Goal: Information Seeking & Learning: Learn about a topic

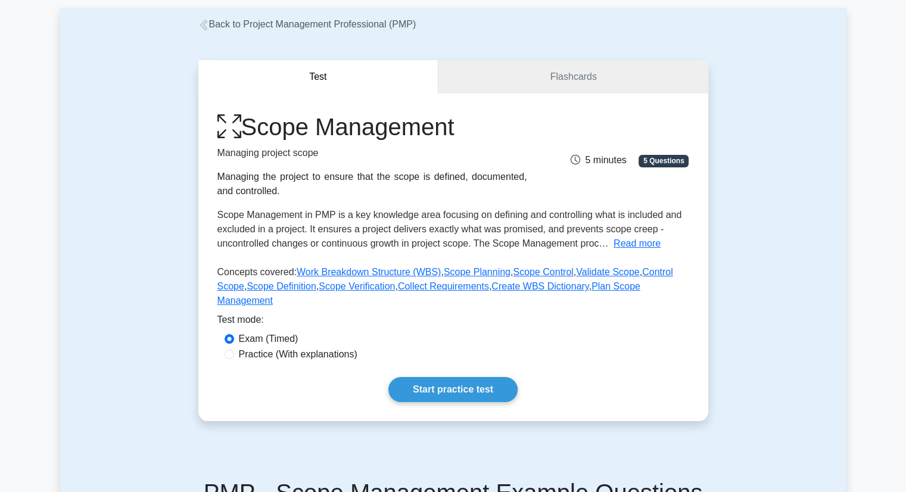
scroll to position [60, 0]
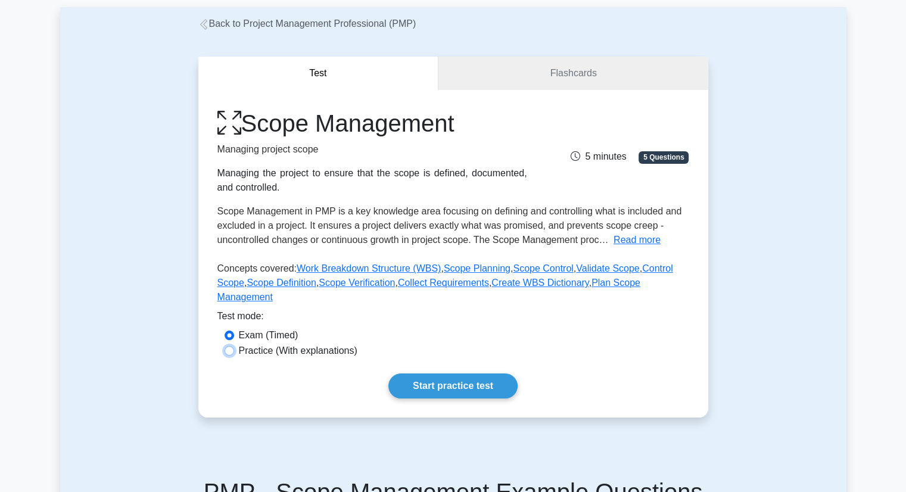
click at [228, 346] on input "Practice (With explanations)" at bounding box center [229, 351] width 10 height 10
radio input "true"
click at [419, 373] on link "Start practice test" at bounding box center [452, 385] width 129 height 25
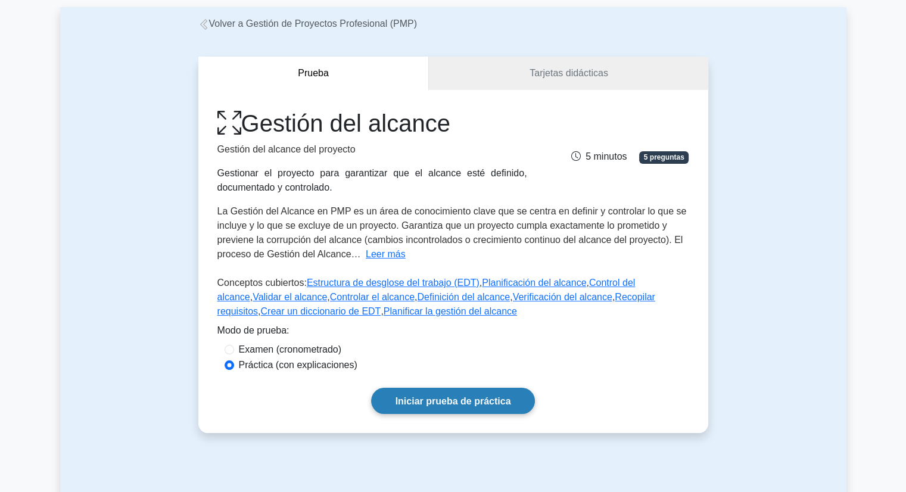
click at [423, 405] on font "Iniciar prueba de práctica" at bounding box center [452, 401] width 115 height 10
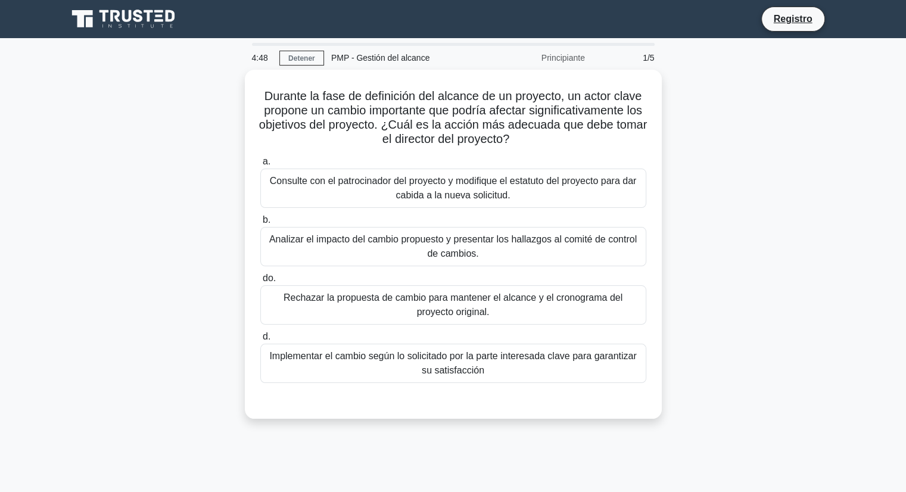
click at [739, 137] on div "Durante la fase de definición del alcance de un proyecto, un actor clave propon…" at bounding box center [453, 251] width 786 height 363
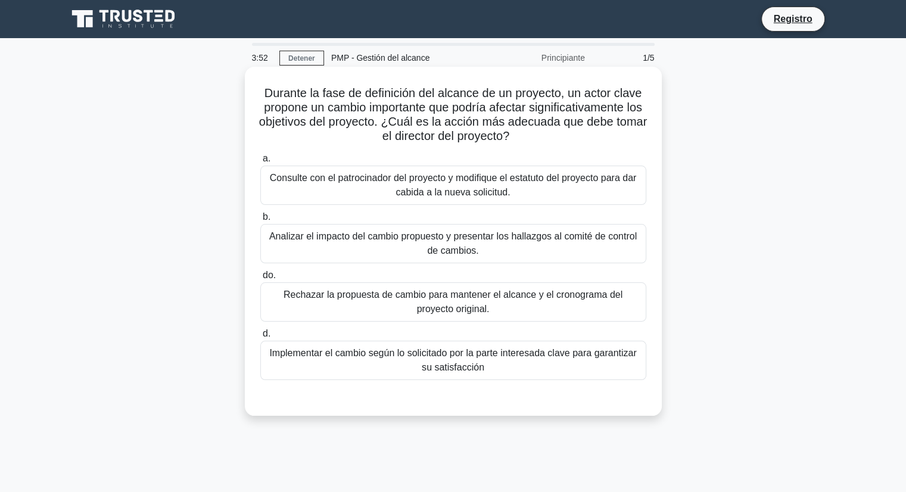
click at [463, 247] on font "Analizar el impacto del cambio propuesto y presentar los hallazgos al comité de…" at bounding box center [452, 243] width 367 height 24
click at [260, 221] on input "b. Analizar el impacto del cambio propuesto y presentar los hallazgos al comité…" at bounding box center [260, 217] width 0 height 8
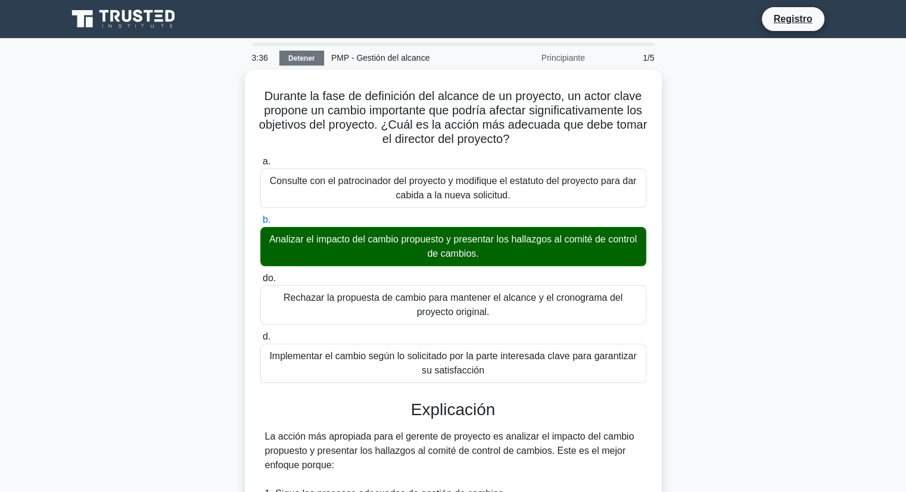
click at [308, 60] on font "Detener" at bounding box center [301, 58] width 27 height 8
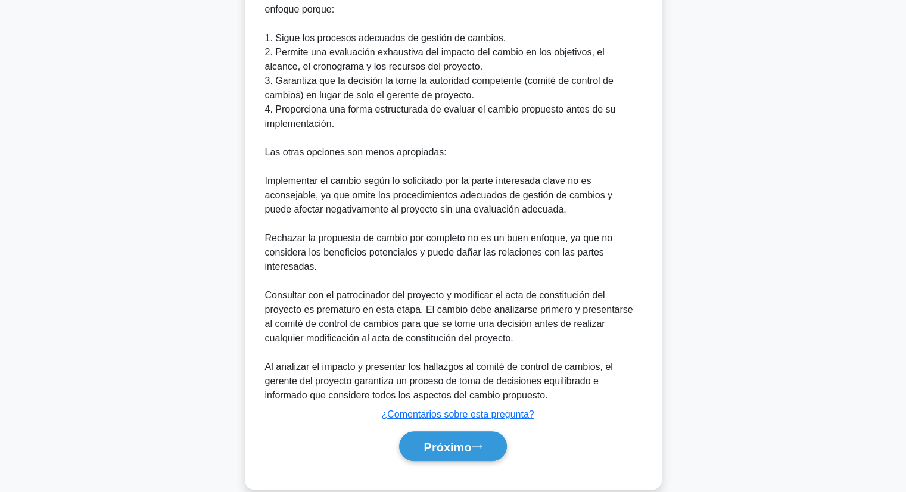
scroll to position [472, 0]
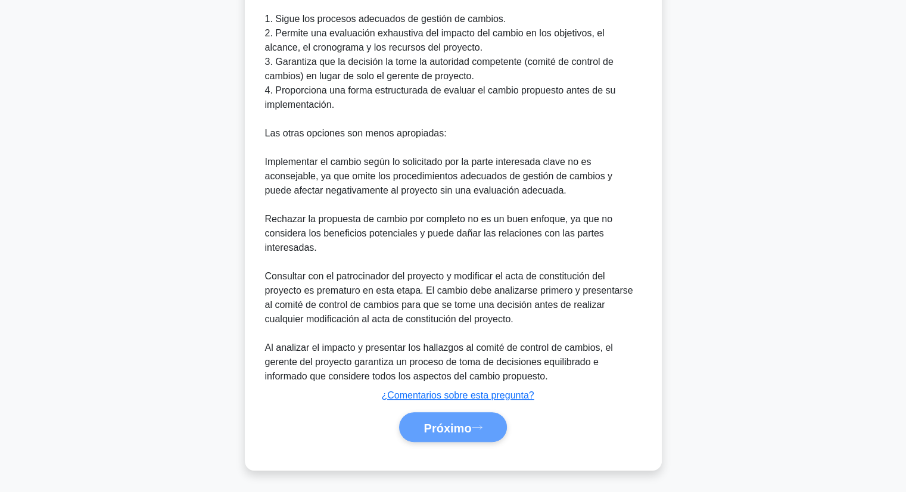
click at [444, 437] on div "Próximo" at bounding box center [453, 427] width 391 height 30
click at [444, 432] on div "Próximo" at bounding box center [453, 427] width 391 height 30
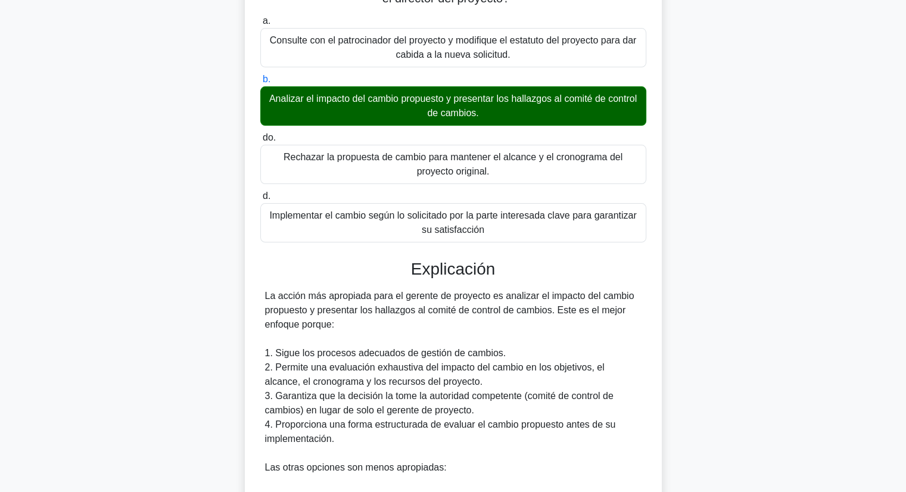
scroll to position [0, 0]
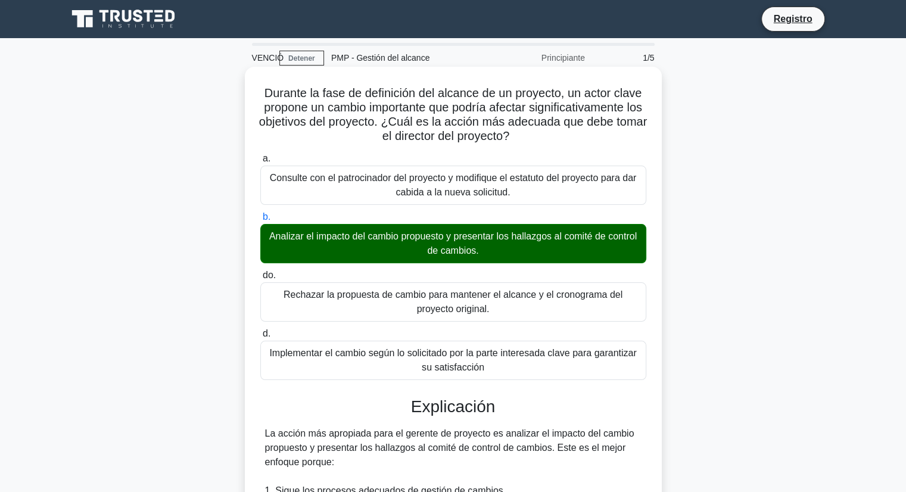
click at [471, 252] on font "Analizar el impacto del cambio propuesto y presentar los hallazgos al comité de…" at bounding box center [452, 243] width 367 height 24
click at [260, 221] on input "b. Analizar el impacto del cambio propuesto y presentar los hallazgos al comité…" at bounding box center [260, 217] width 0 height 8
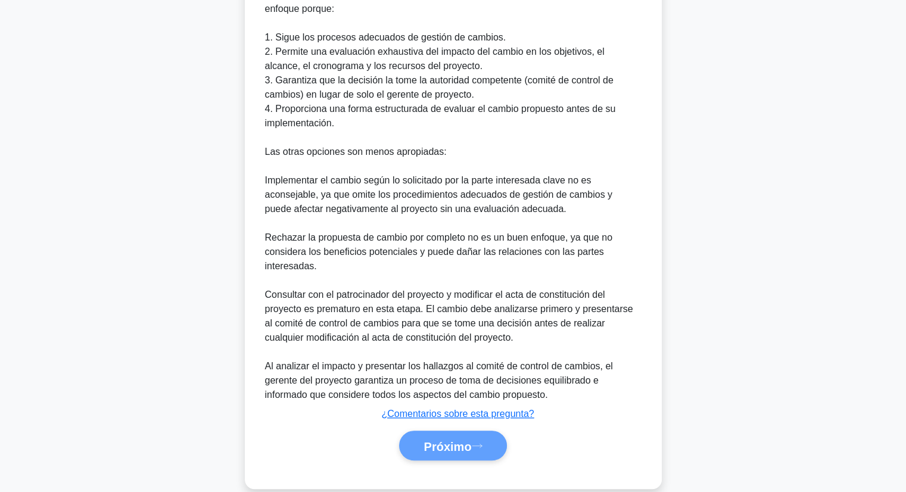
scroll to position [472, 0]
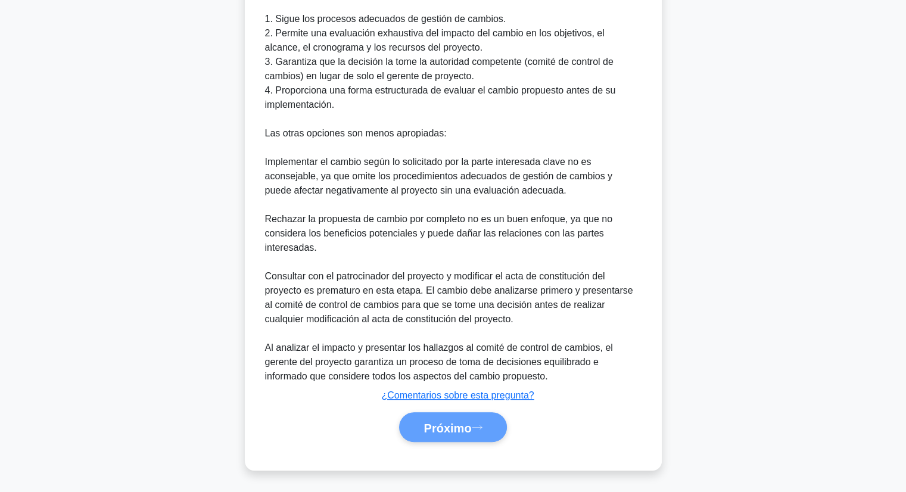
drag, startPoint x: 441, startPoint y: 427, endPoint x: 447, endPoint y: 427, distance: 6.6
click at [443, 427] on div "Próximo" at bounding box center [453, 427] width 391 height 30
click at [484, 425] on div "Próximo" at bounding box center [453, 427] width 391 height 30
click at [485, 424] on div "Próximo" at bounding box center [453, 427] width 391 height 30
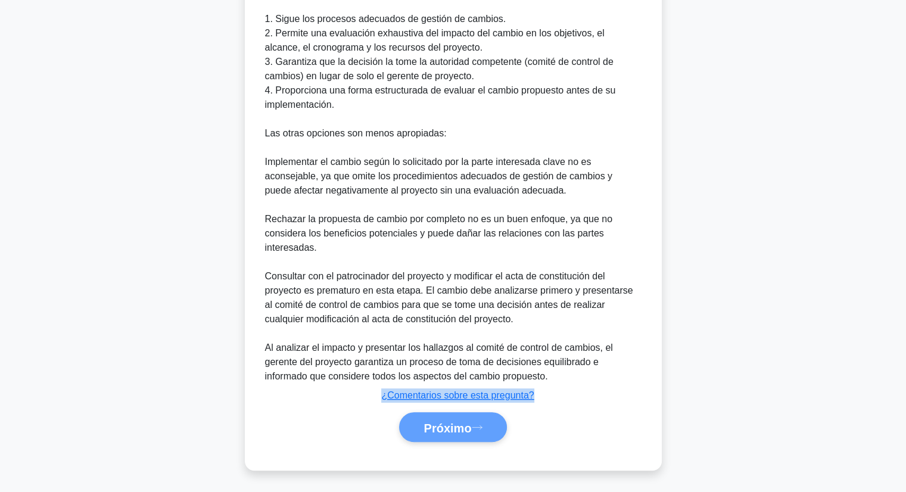
click at [485, 424] on div "Próximo" at bounding box center [453, 427] width 391 height 30
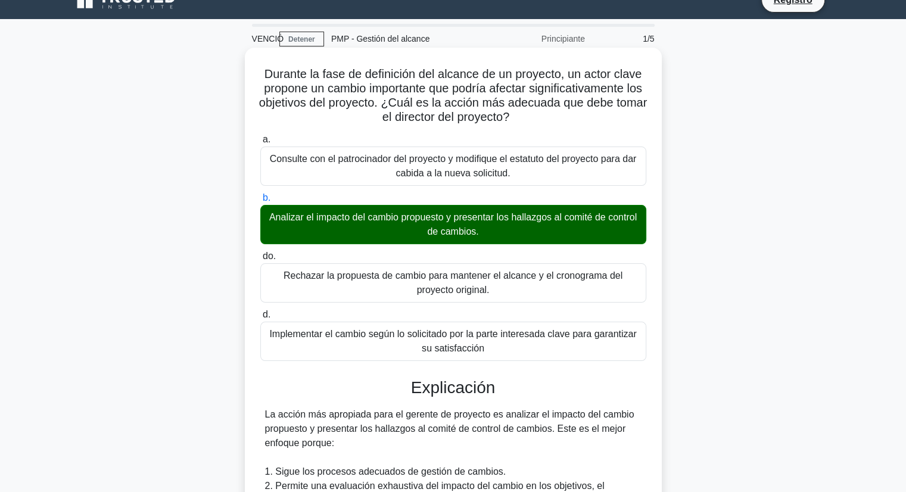
scroll to position [0, 0]
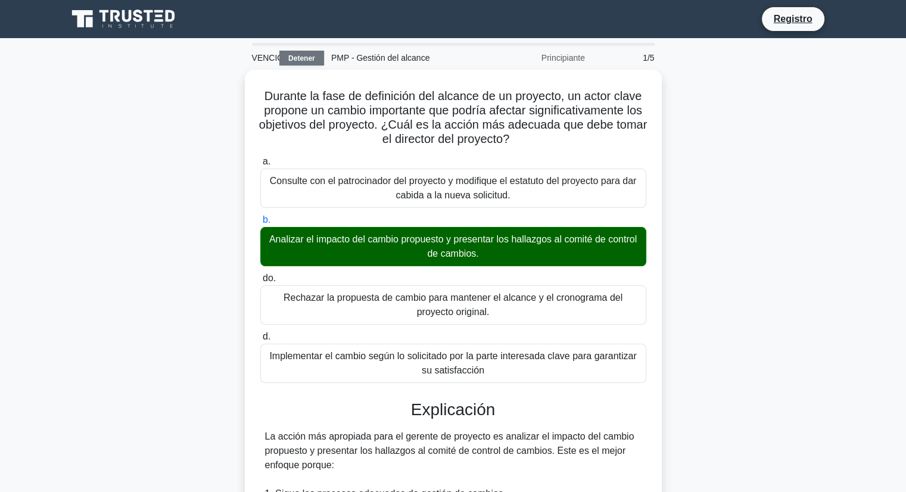
click at [294, 62] on font "Detener" at bounding box center [301, 58] width 27 height 8
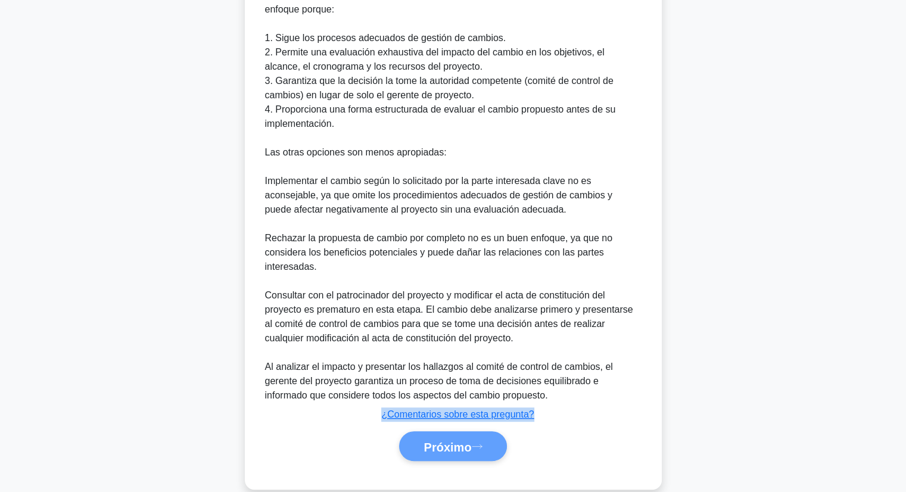
scroll to position [472, 0]
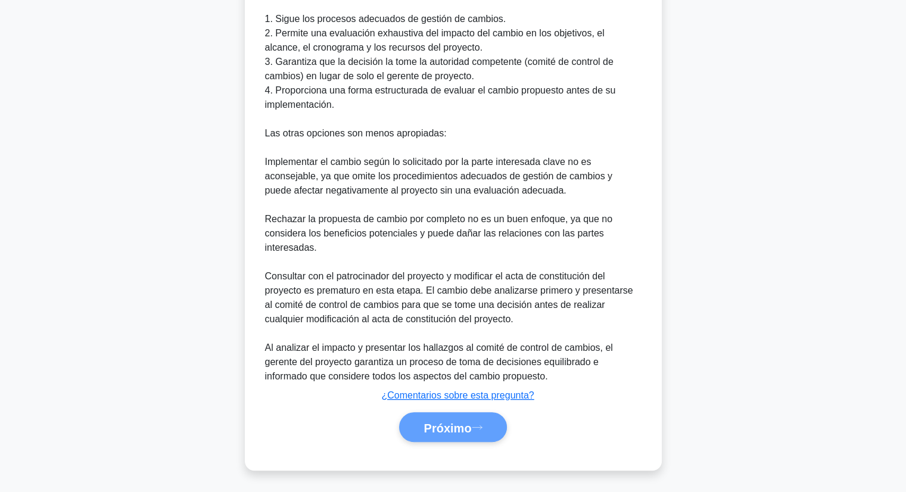
click at [464, 427] on div "Próximo" at bounding box center [453, 427] width 391 height 30
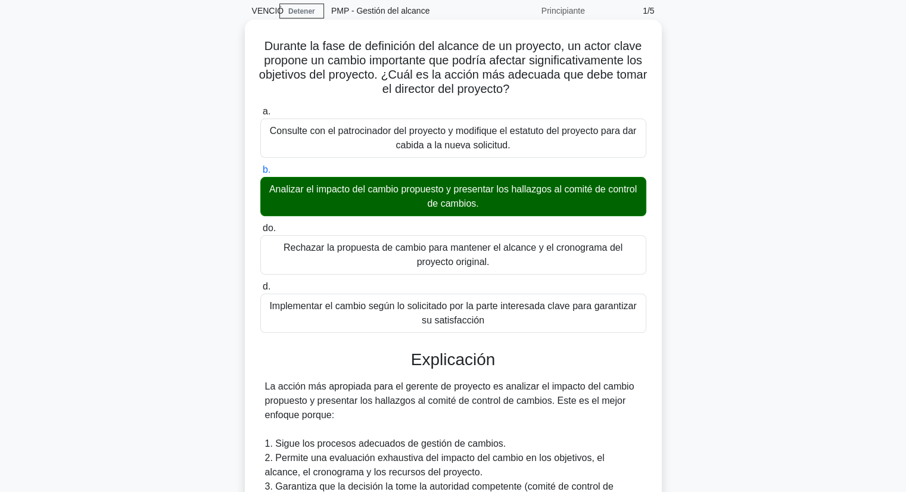
scroll to position [0, 0]
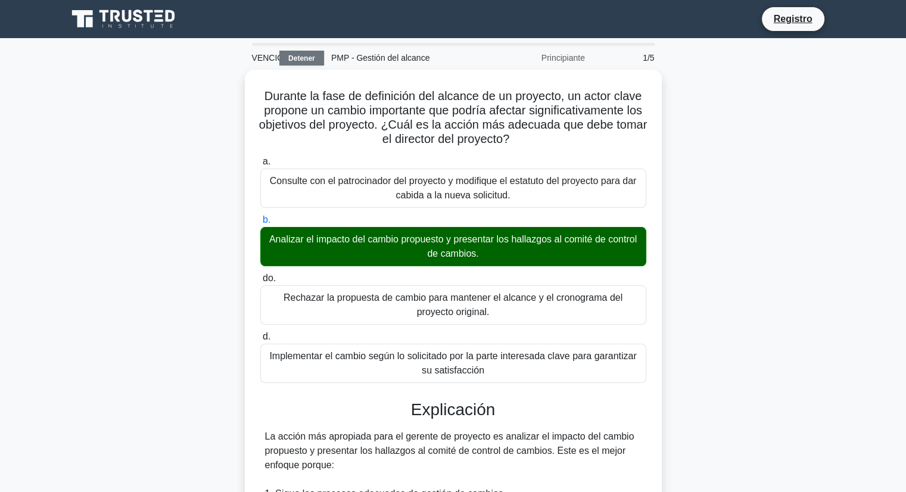
click at [287, 58] on link "Detener" at bounding box center [301, 58] width 45 height 15
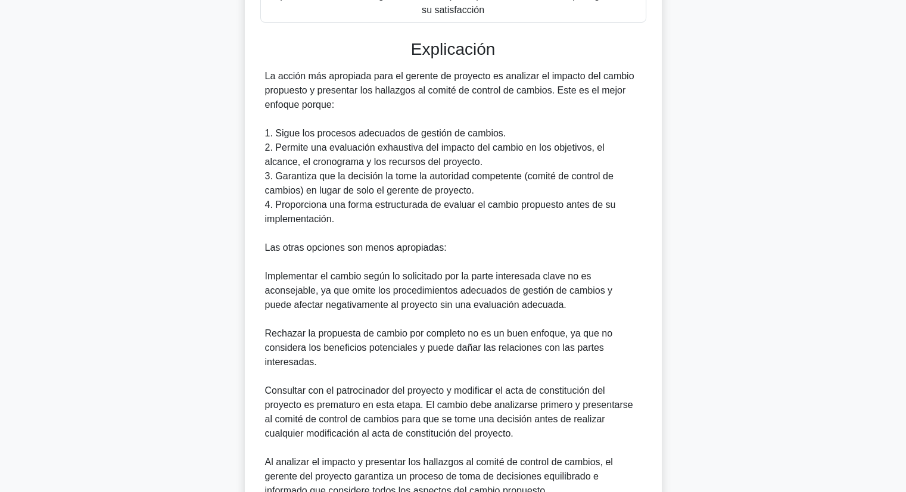
scroll to position [472, 0]
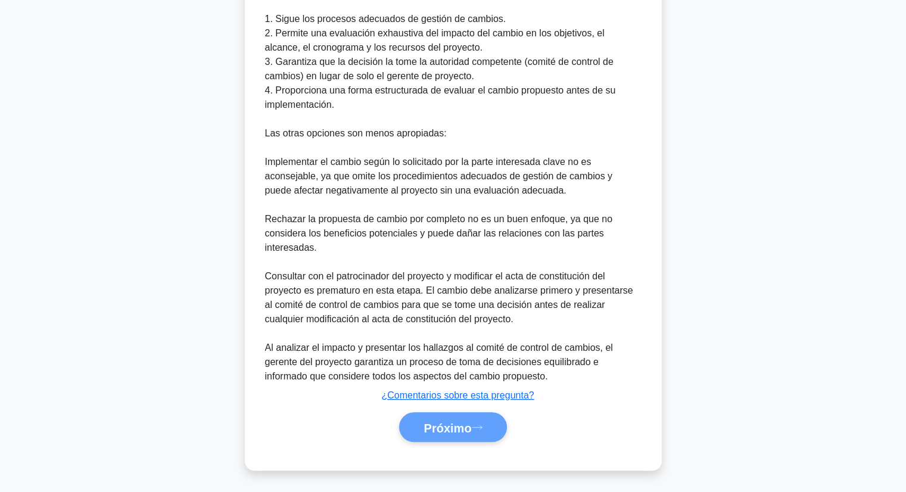
click at [463, 435] on div "Próximo" at bounding box center [453, 427] width 391 height 30
click at [463, 433] on div "Próximo" at bounding box center [453, 427] width 391 height 30
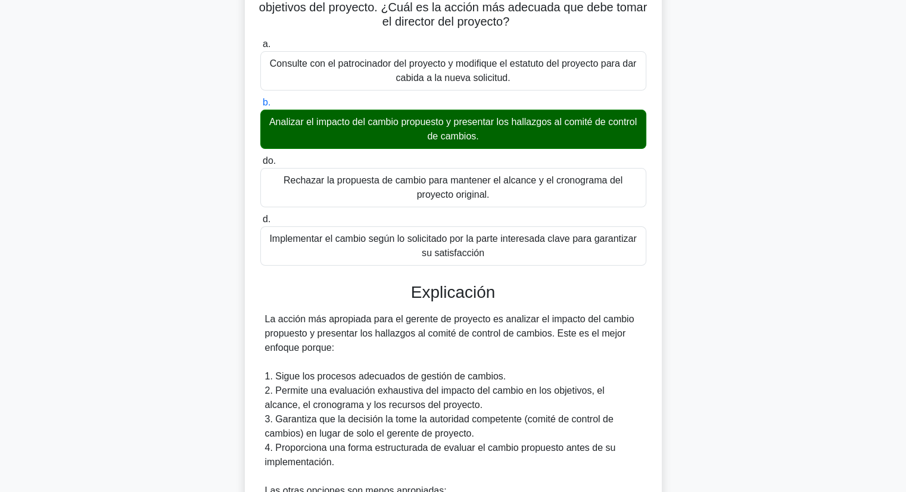
scroll to position [0, 0]
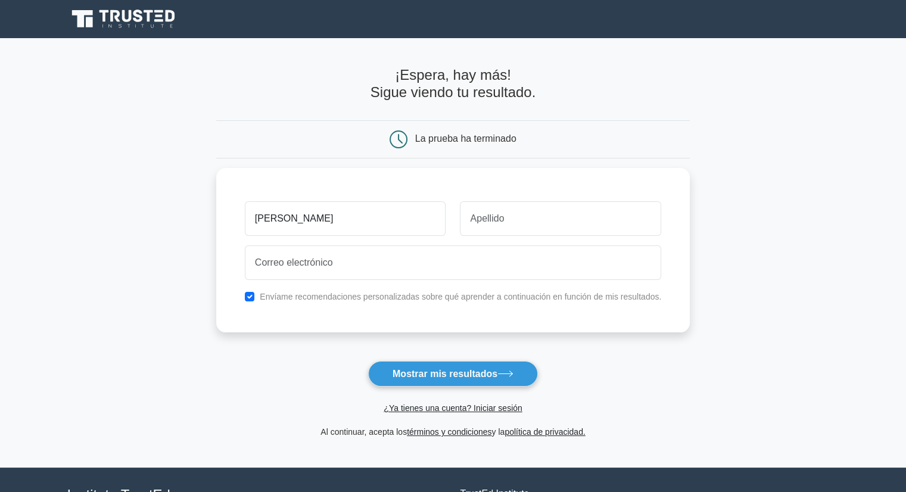
type input "[PERSON_NAME]"
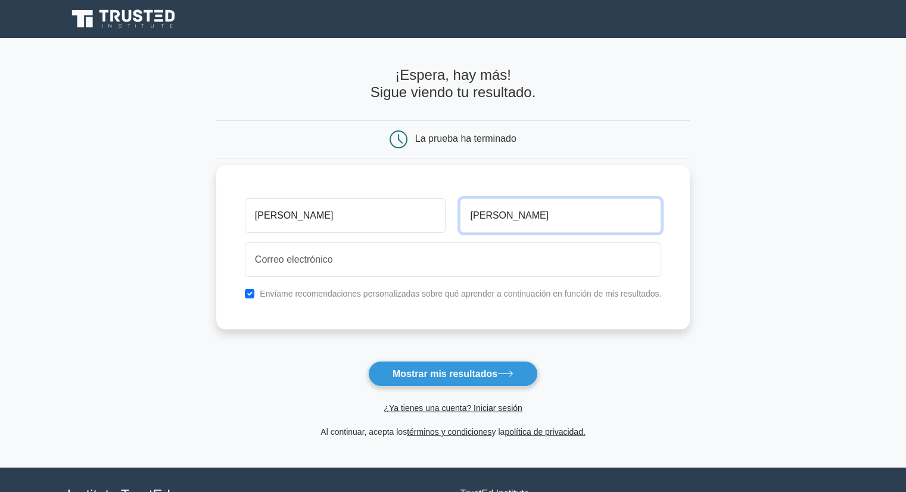
type input "Mejía"
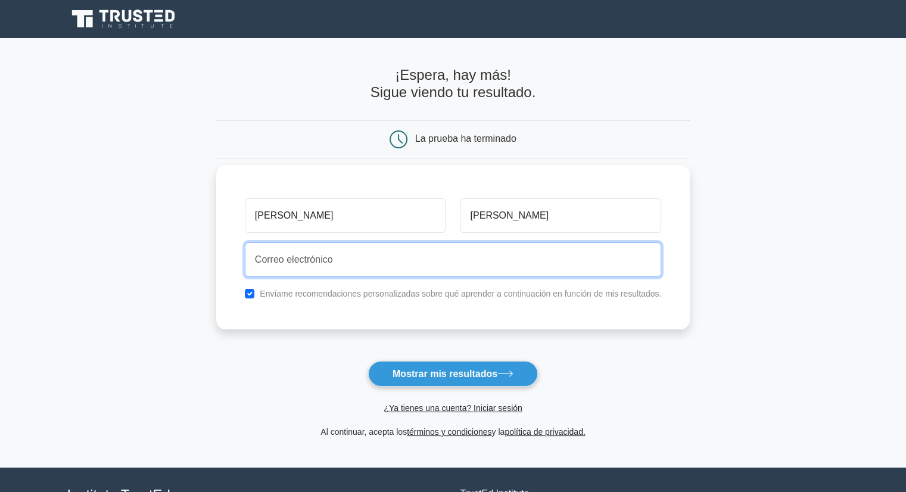
click at [380, 245] on input "email" at bounding box center [453, 259] width 416 height 35
type input "anmevil.106@gmail.com"
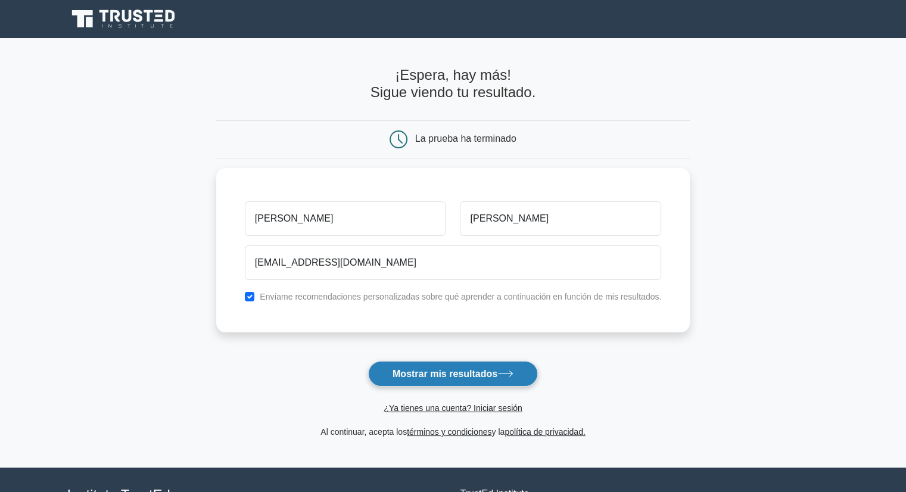
click at [462, 374] on font "Mostrar mis resultados" at bounding box center [444, 374] width 105 height 10
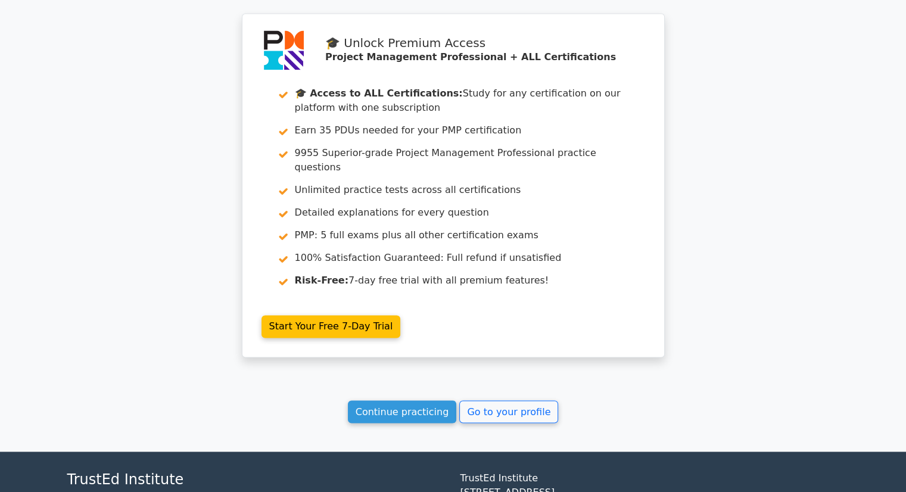
scroll to position [1879, 0]
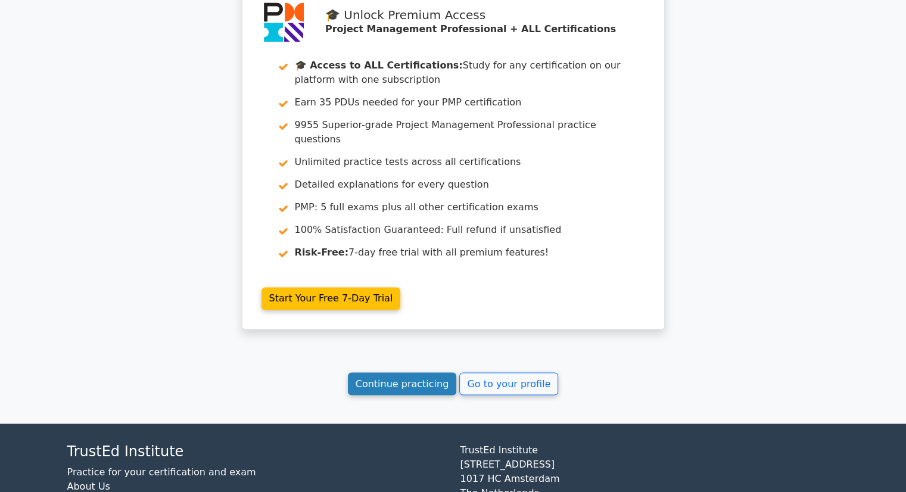
click at [389, 372] on link "Continue practicing" at bounding box center [402, 383] width 109 height 23
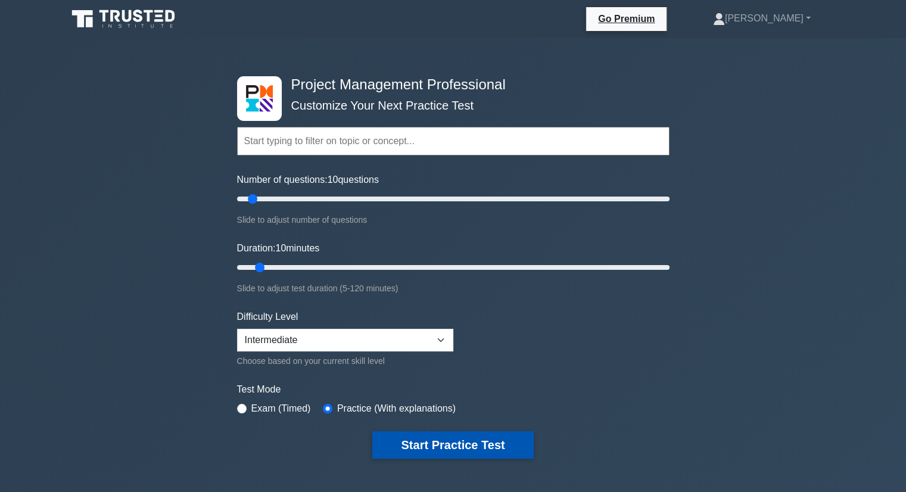
click at [458, 440] on button "Start Practice Test" at bounding box center [452, 444] width 161 height 27
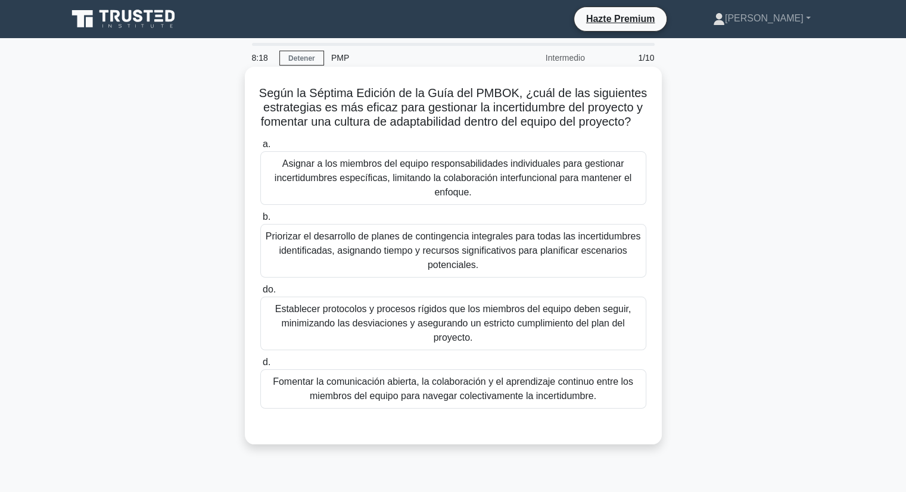
click at [483, 339] on font "Establecer protocolos y procesos rígidos que los miembros del equipo deben segu…" at bounding box center [453, 323] width 356 height 39
click at [260, 294] on input "do. Establecer protocolos y procesos rígidos que los miembros del equipo deben …" at bounding box center [260, 290] width 0 height 8
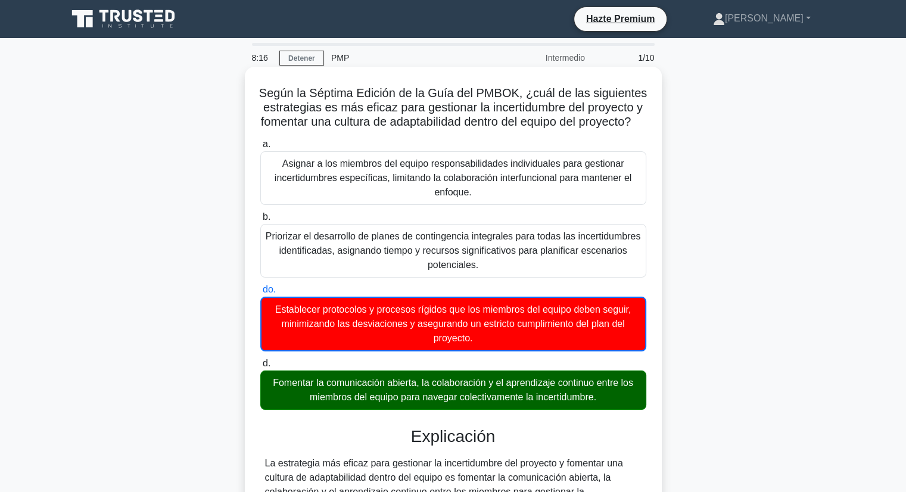
click at [449, 401] on font "Fomentar la comunicación abierta, la colaboración y el aprendizaje continuo ent…" at bounding box center [453, 389] width 360 height 24
click at [260, 367] on input "d. Fomentar la comunicación abierta, la colaboración y el aprendizaje continuo …" at bounding box center [260, 364] width 0 height 8
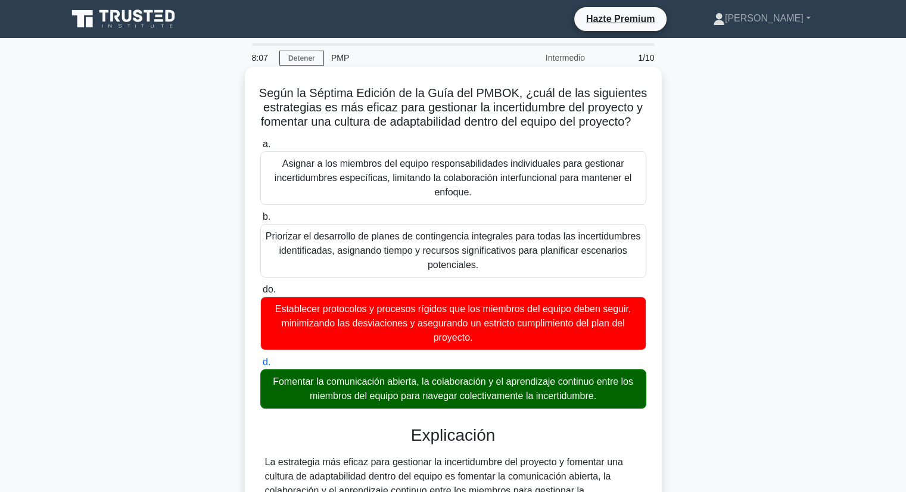
scroll to position [357, 0]
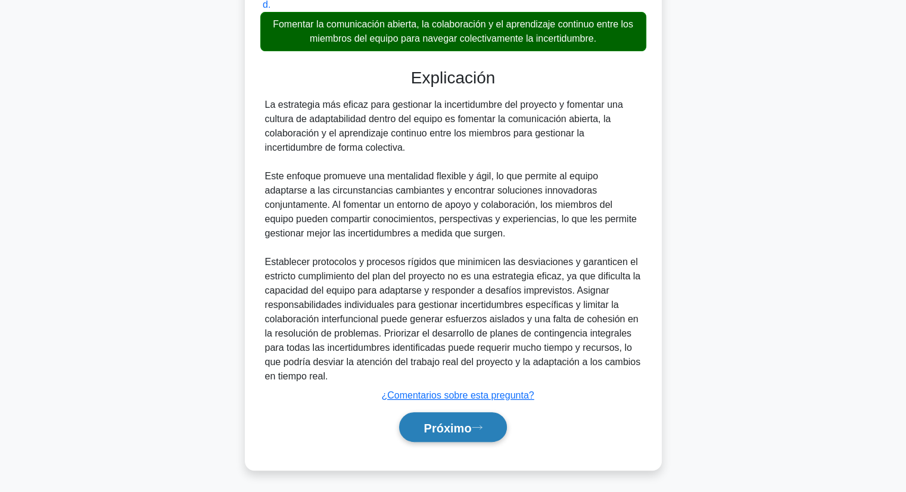
click at [442, 430] on button "Próximo" at bounding box center [452, 427] width 107 height 30
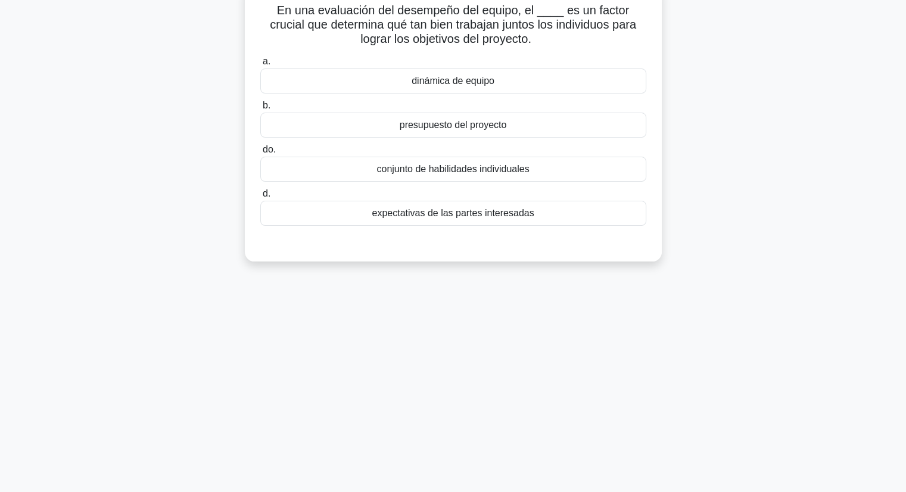
scroll to position [0, 0]
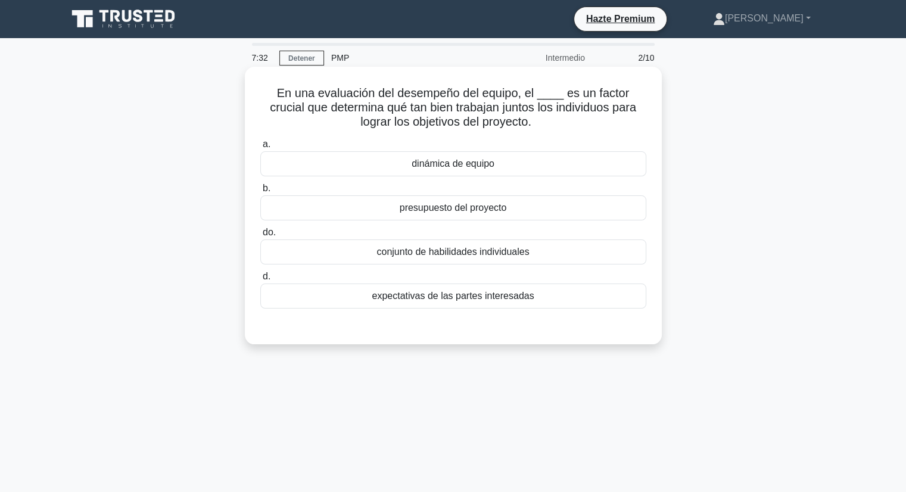
click at [463, 257] on font "conjunto de habilidades individuales" at bounding box center [452, 251] width 152 height 10
click at [260, 236] on input "do. conjunto de habilidades individuales" at bounding box center [260, 233] width 0 height 8
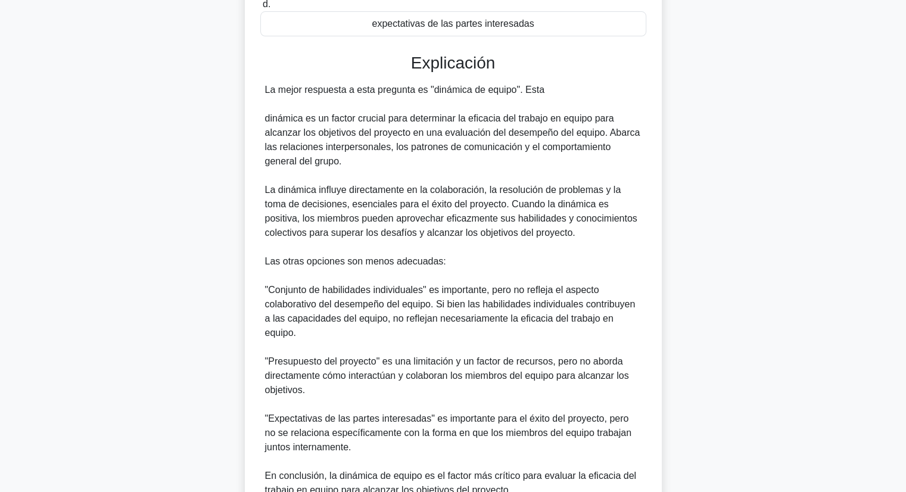
scroll to position [387, 0]
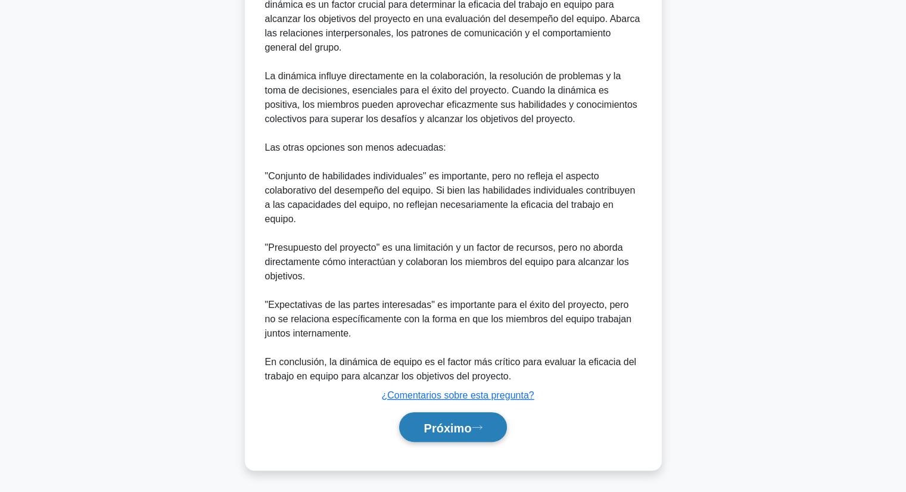
click at [463, 421] on font "Próximo" at bounding box center [447, 427] width 48 height 13
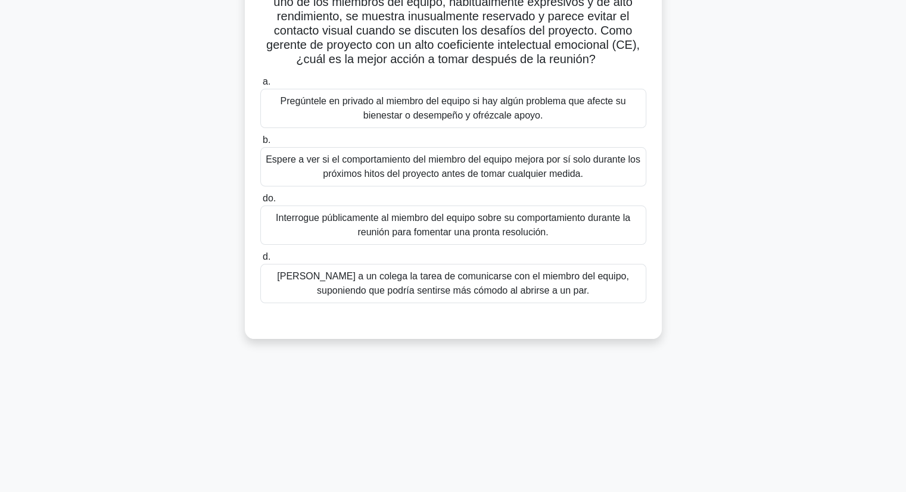
scroll to position [33, 0]
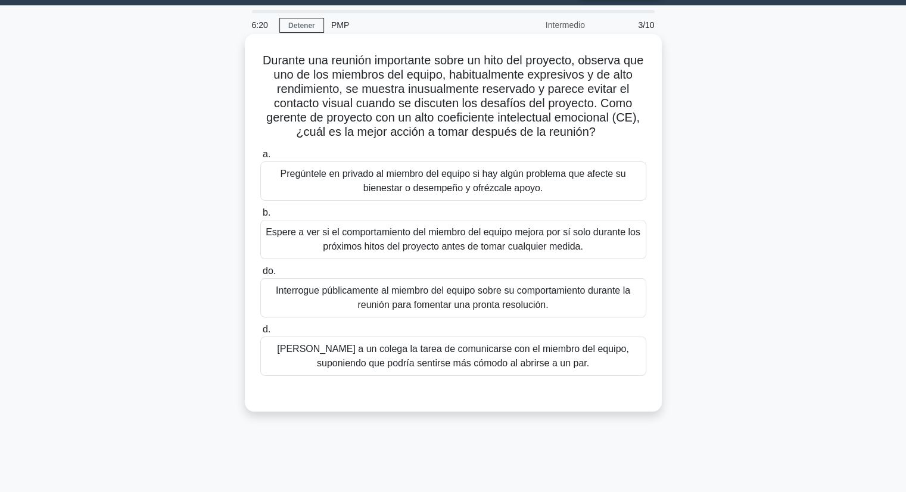
click at [475, 245] on font "Espere a ver si el comportamiento del miembro del equipo mejora por sí solo dur…" at bounding box center [453, 239] width 374 height 24
click at [260, 217] on input "b. Espere a ver si el comportamiento del miembro del equipo mejora por sí solo …" at bounding box center [260, 213] width 0 height 8
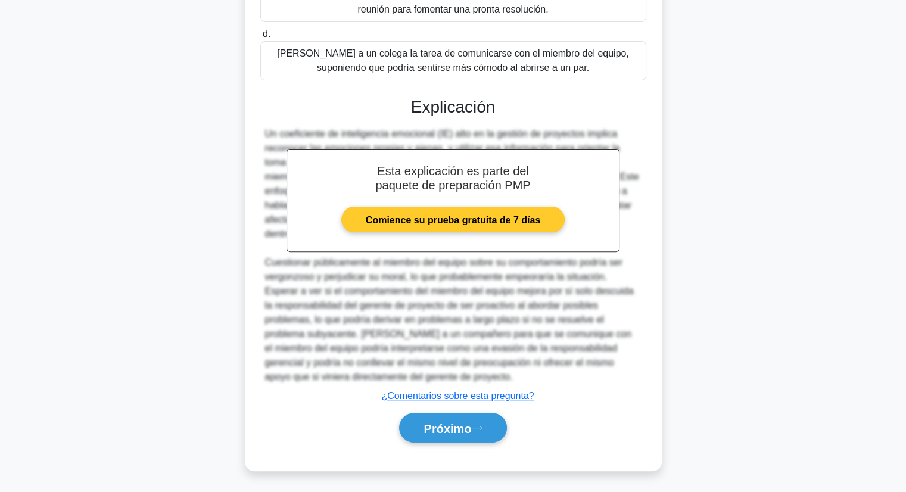
scroll to position [330, 0]
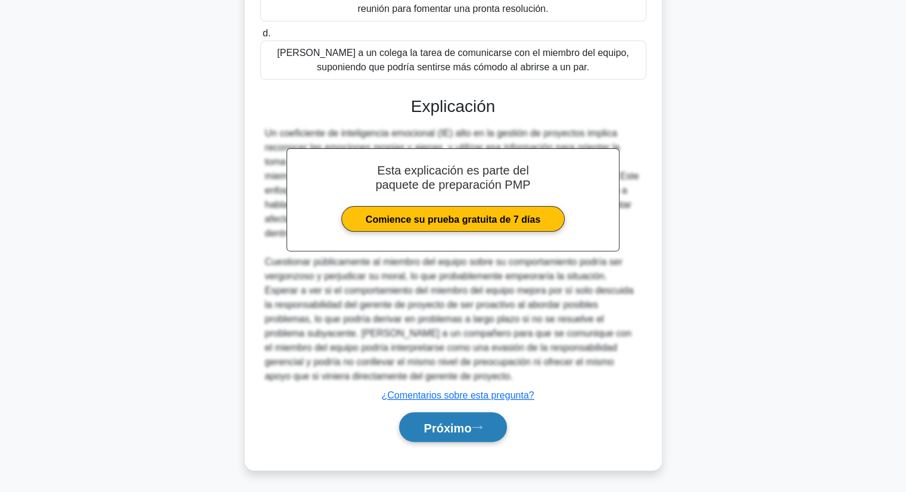
click at [447, 424] on font "Próximo" at bounding box center [447, 427] width 48 height 13
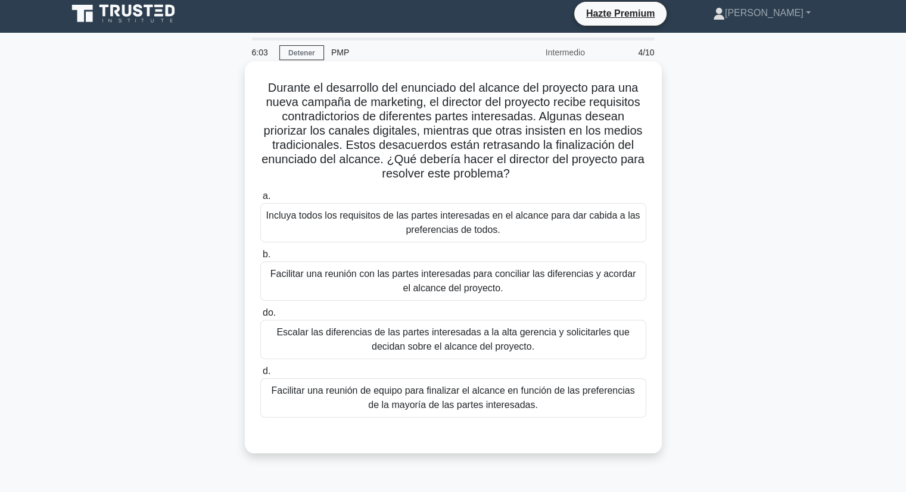
scroll to position [0, 0]
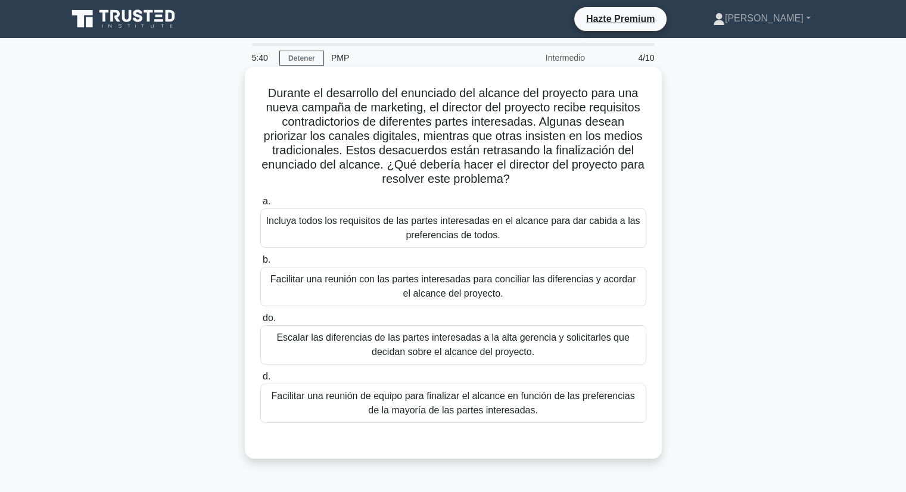
click at [410, 336] on font "Escalar las diferencias de las partes interesadas a la alta gerencia y solicita…" at bounding box center [452, 344] width 352 height 24
click at [260, 322] on input "do. Escalar las diferencias de las partes interesadas a la alta gerencia y soli…" at bounding box center [260, 318] width 0 height 8
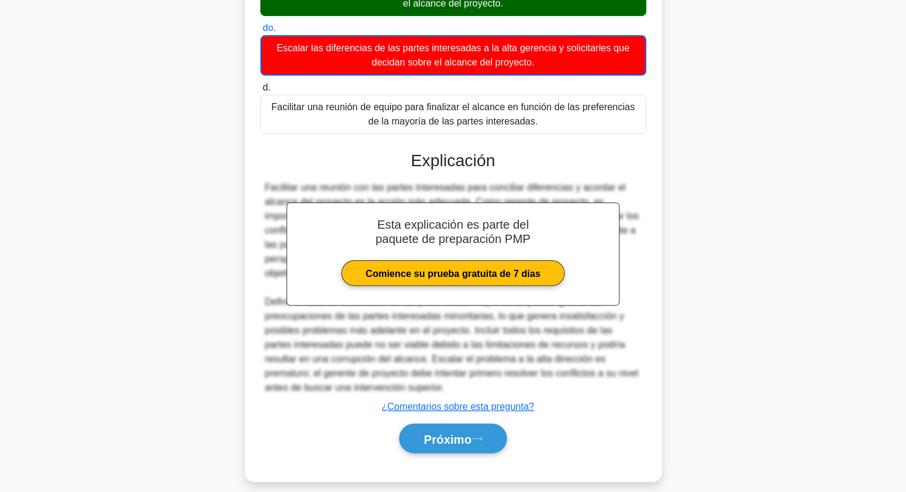
scroll to position [298, 0]
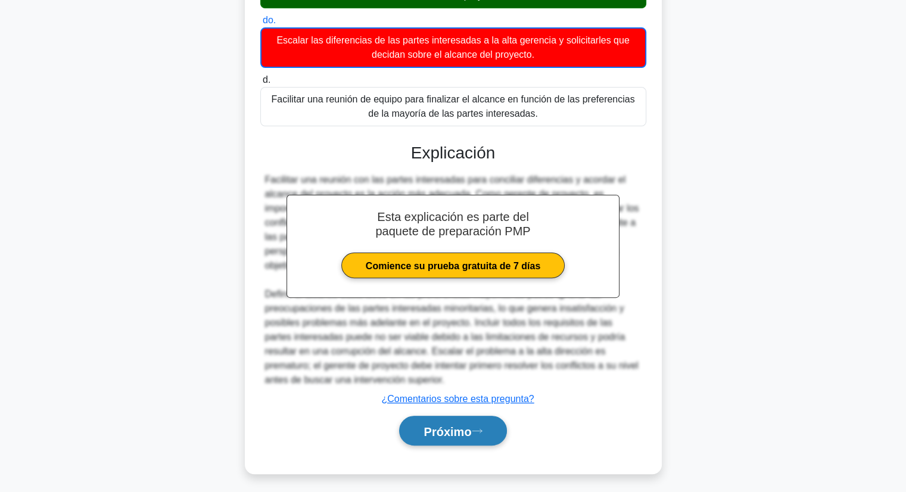
click at [471, 432] on font "Próximo" at bounding box center [447, 430] width 48 height 13
click at [433, 427] on font "Próximo" at bounding box center [447, 430] width 48 height 13
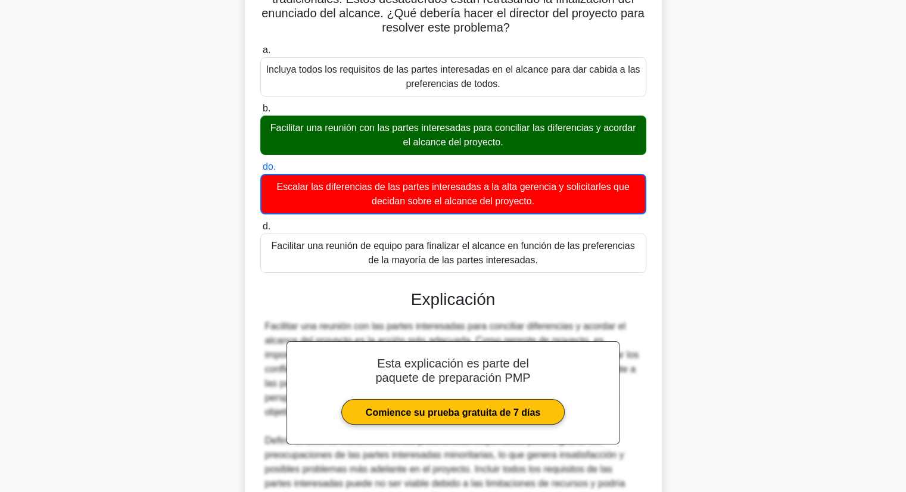
scroll to position [301, 0]
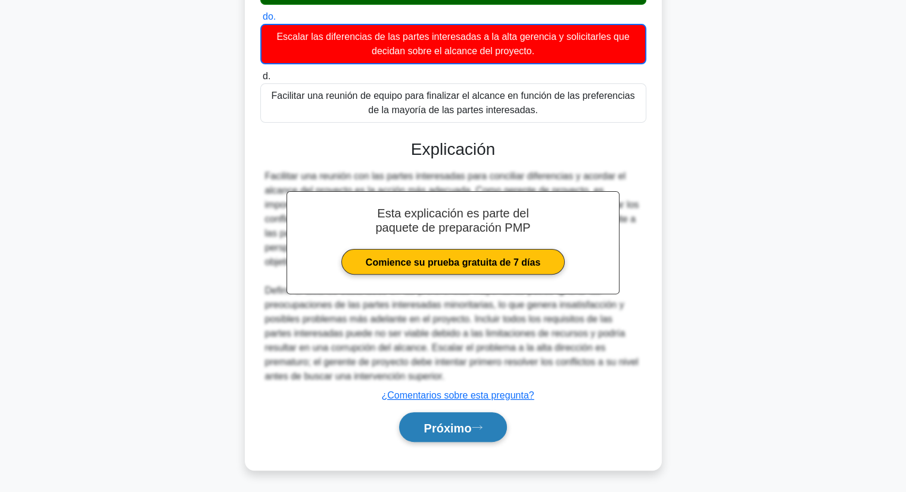
click at [455, 421] on font "Próximo" at bounding box center [447, 427] width 48 height 13
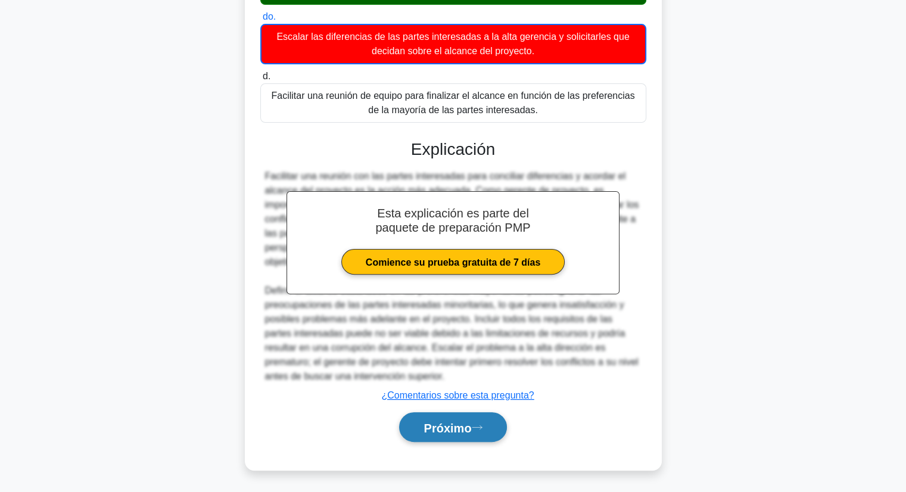
click at [430, 427] on font "Próximo" at bounding box center [447, 427] width 48 height 13
click at [492, 435] on button "Próximo" at bounding box center [452, 427] width 107 height 30
click at [493, 434] on button "Próximo" at bounding box center [452, 427] width 107 height 30
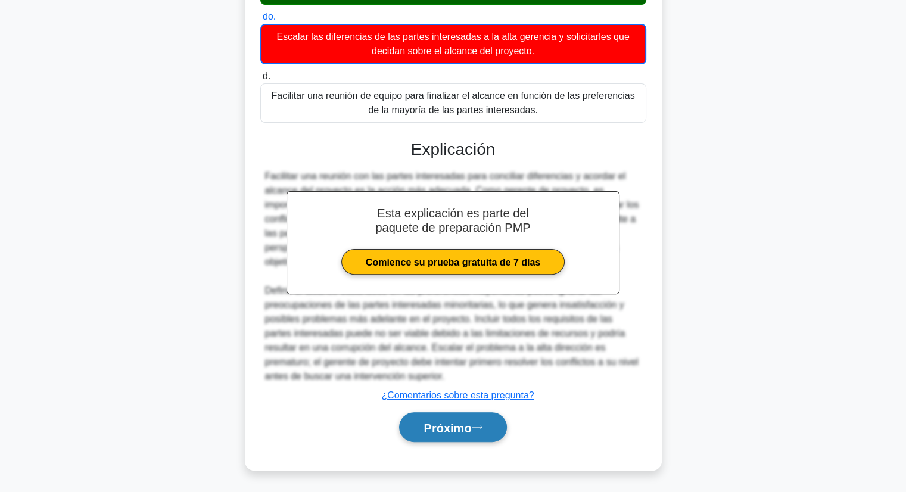
click at [493, 432] on button "Próximo" at bounding box center [452, 427] width 107 height 30
drag, startPoint x: 493, startPoint y: 432, endPoint x: 498, endPoint y: 424, distance: 8.6
click at [493, 430] on button "Próximo" at bounding box center [452, 427] width 107 height 30
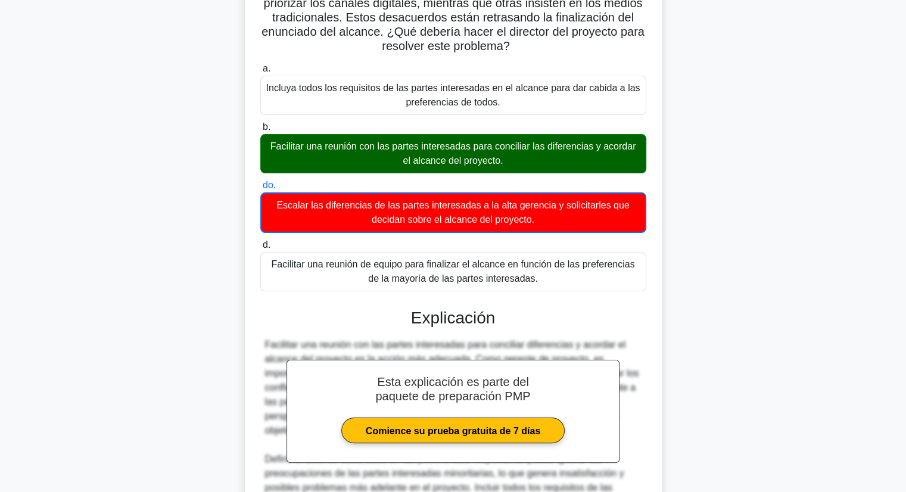
scroll to position [0, 0]
